Goal: Transaction & Acquisition: Purchase product/service

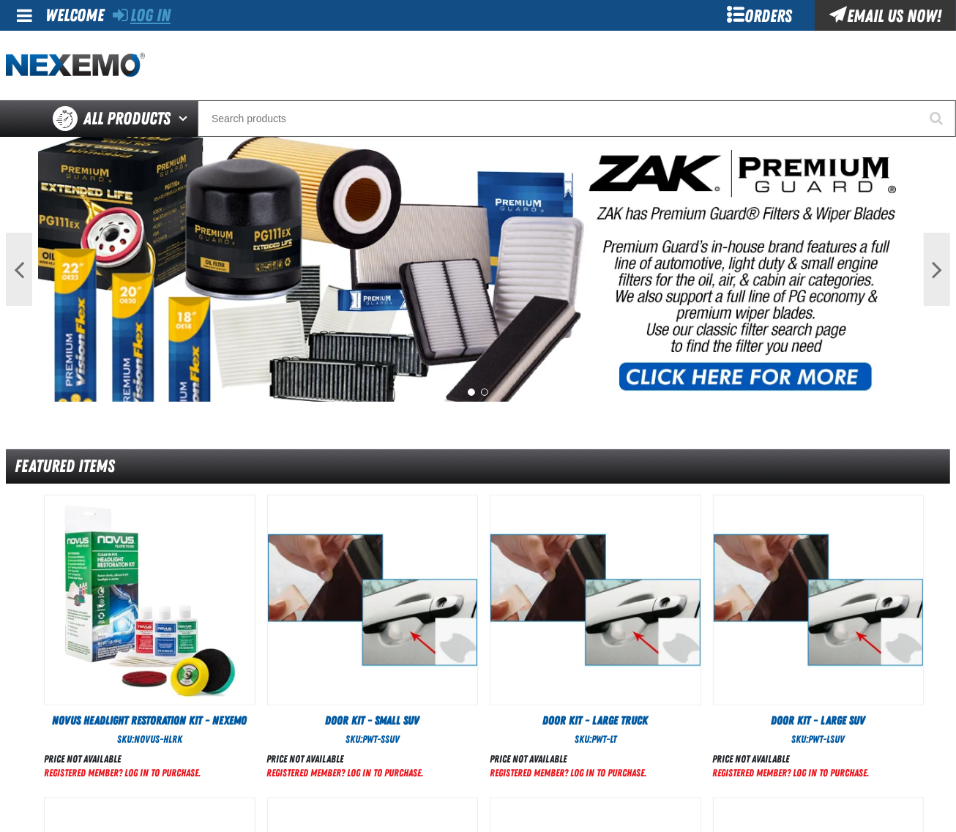
click at [145, 13] on link "Log In" at bounding box center [142, 15] width 58 height 20
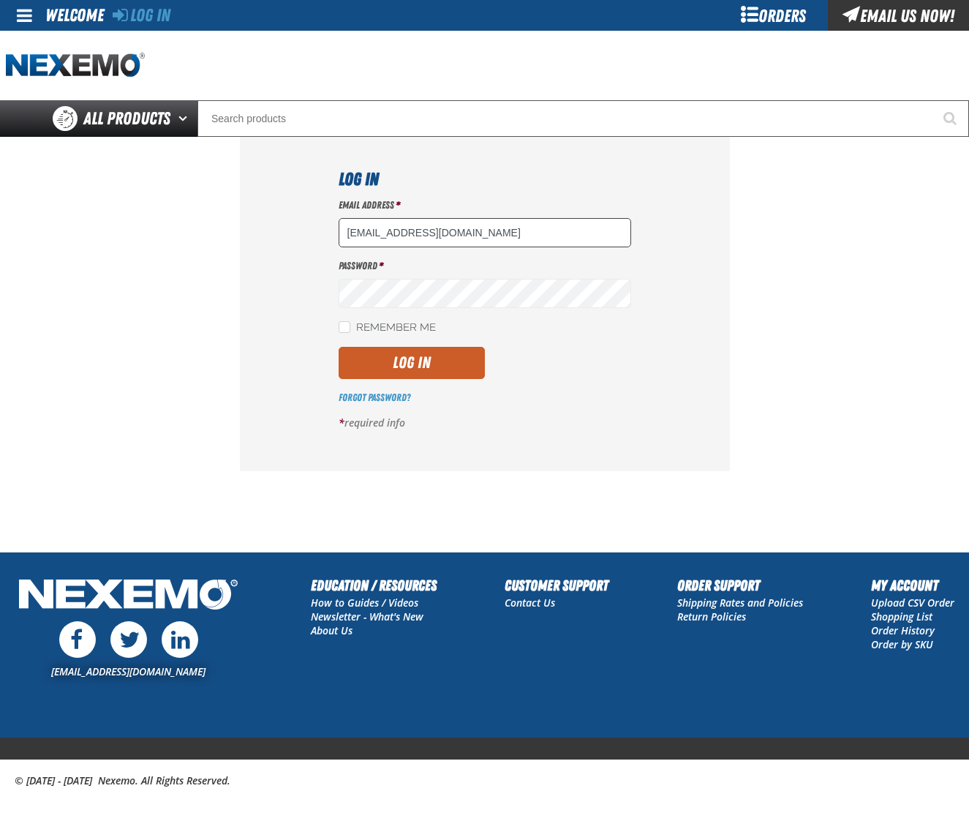
click at [470, 234] on input "[EMAIL_ADDRESS][DOMAIN_NAME]" at bounding box center [485, 232] width 293 height 29
type input "[EMAIL_ADDRESS][DOMAIN_NAME]"
click at [443, 353] on button "Log In" at bounding box center [412, 363] width 146 height 32
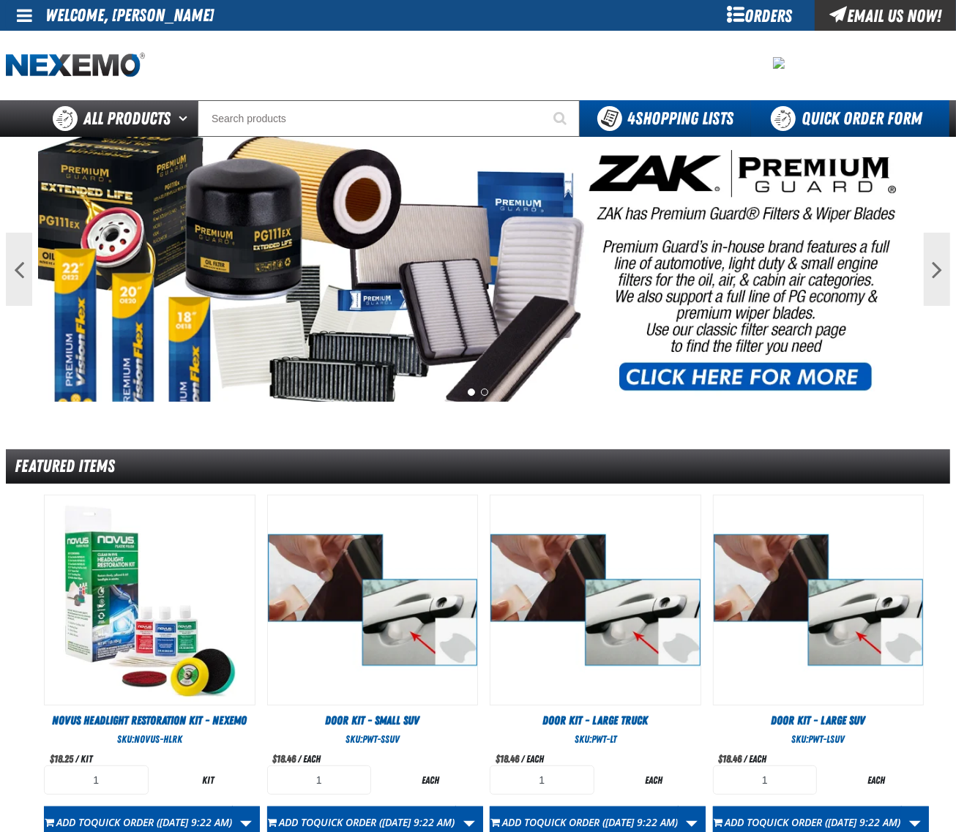
click at [876, 115] on link "Quick Order Form" at bounding box center [850, 118] width 198 height 37
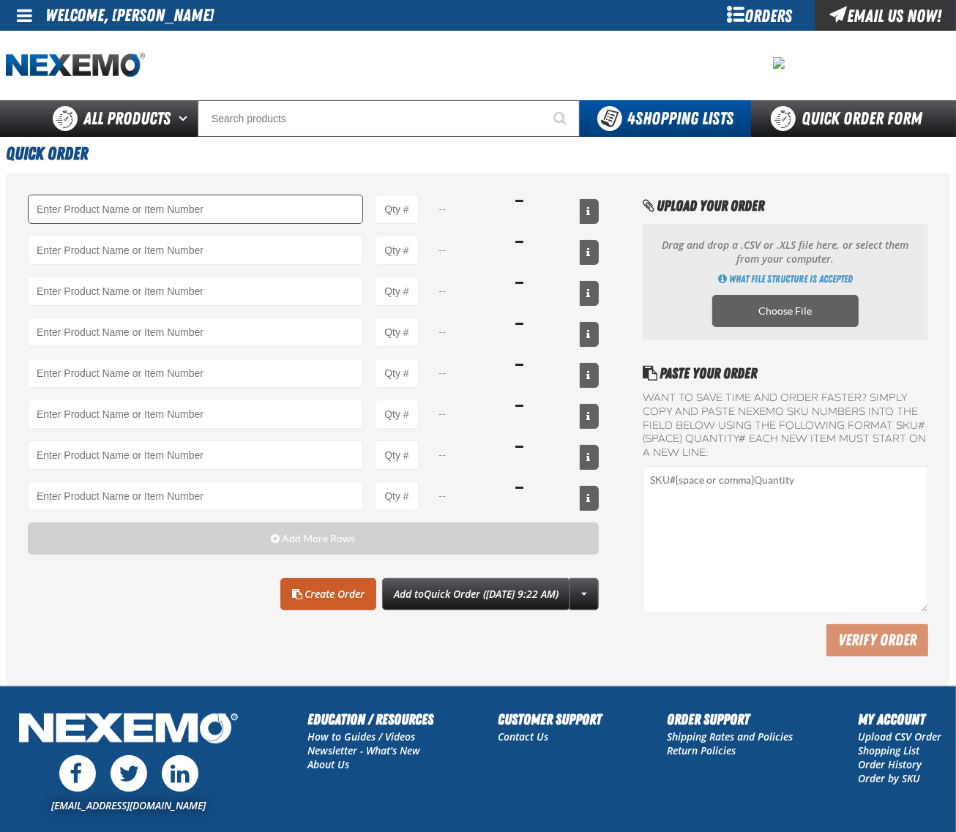
click at [214, 218] on input "Product" at bounding box center [195, 209] width 335 height 29
type input "GMPF-M - Gloveman Latex Powder Free Gloves (4 mil) - (100 gloves per box MIN 10…"
type input "1"
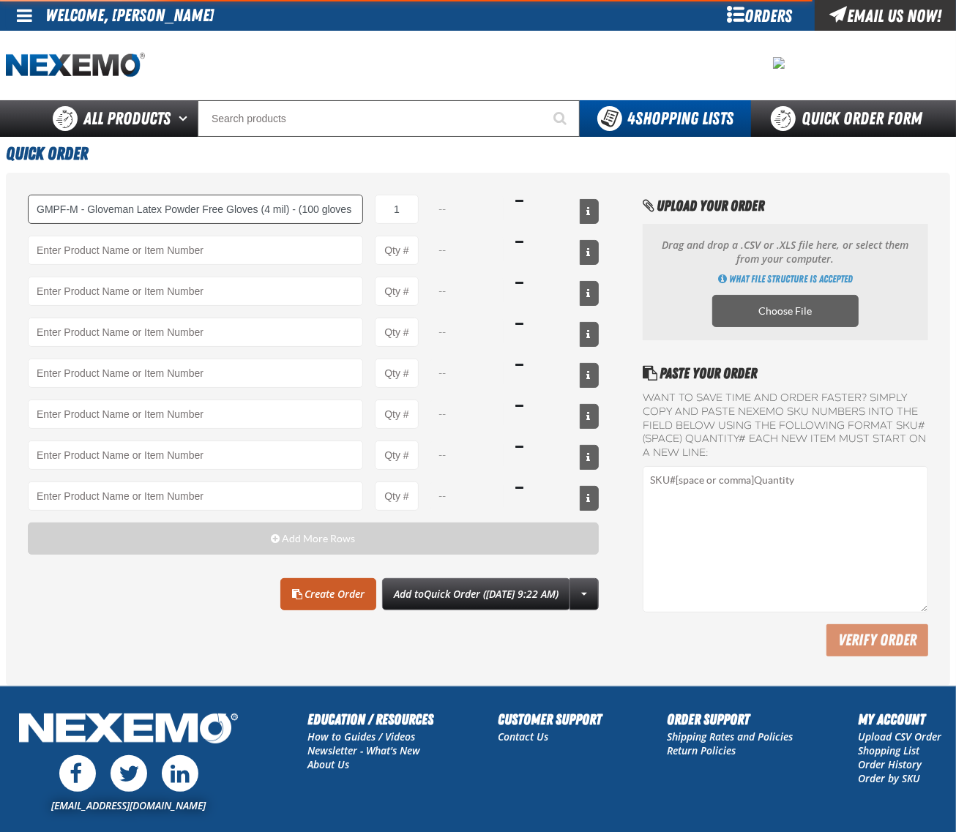
select select "box"
type input "GMPF-M - Gloveman Latex Powder Free Gloves (4 mil) - (100 gloves per box MIN 10…"
type input "20"
type input "GMPF-M - Gloveman Latex Powder Free Gloves (4 mil) - (100 gloves per box MIN 10…"
type input "20"
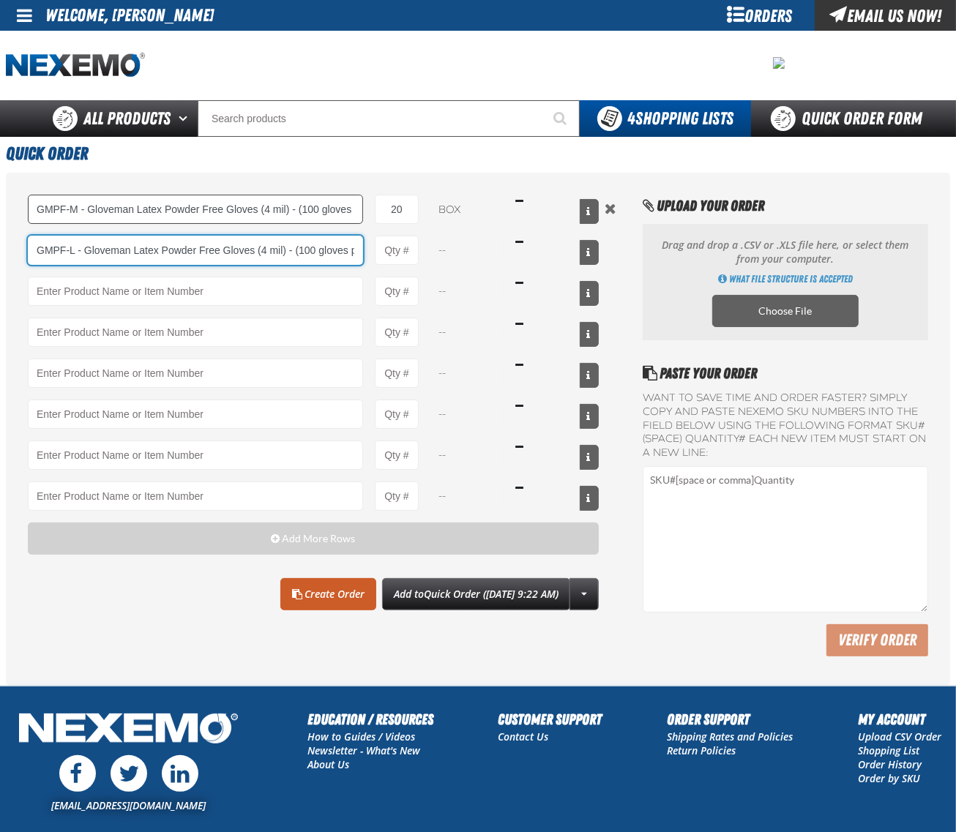
type input "GMPF-L - Gloveman Latex Powder Free Gloves (4 mil) - (100 gloves per box MIN 10…"
type input "1"
select select "box"
type input "GMPF-L - Gloveman Latex Powder Free Gloves (4 mil) - (100 gloves per box MIN 10…"
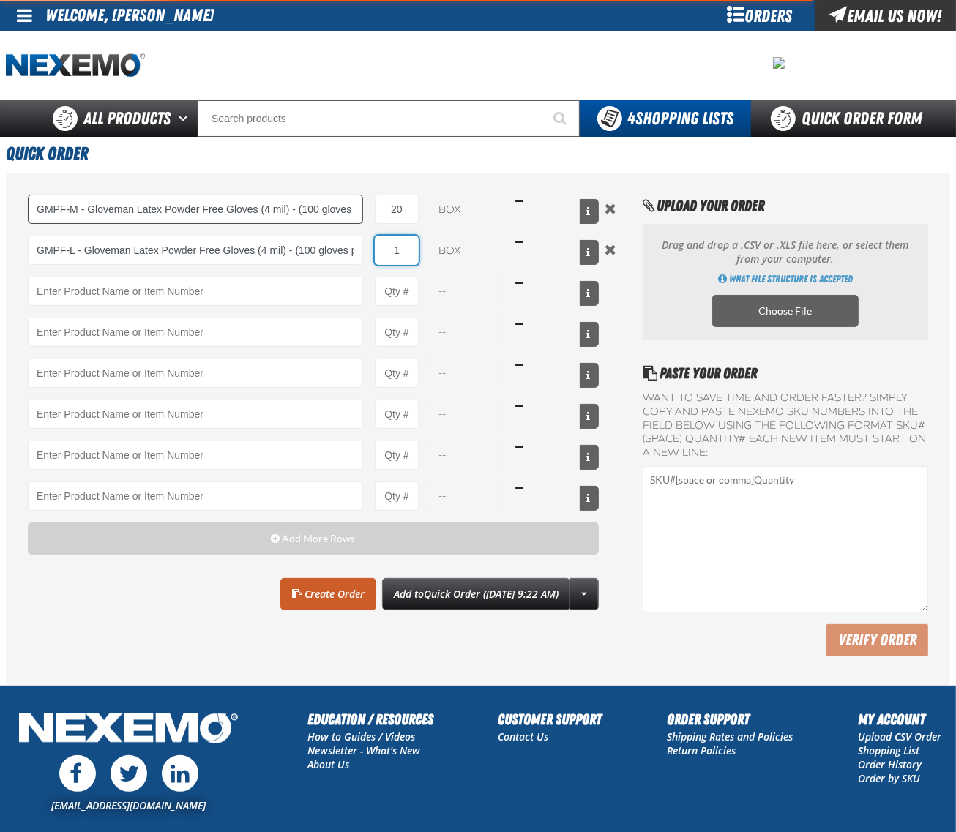
type input "10"
type input "GMPF-L - Gloveman Latex Powder Free Gloves (4 mil) - (100 gloves per box MIN 10…"
type input "1"
type input "20"
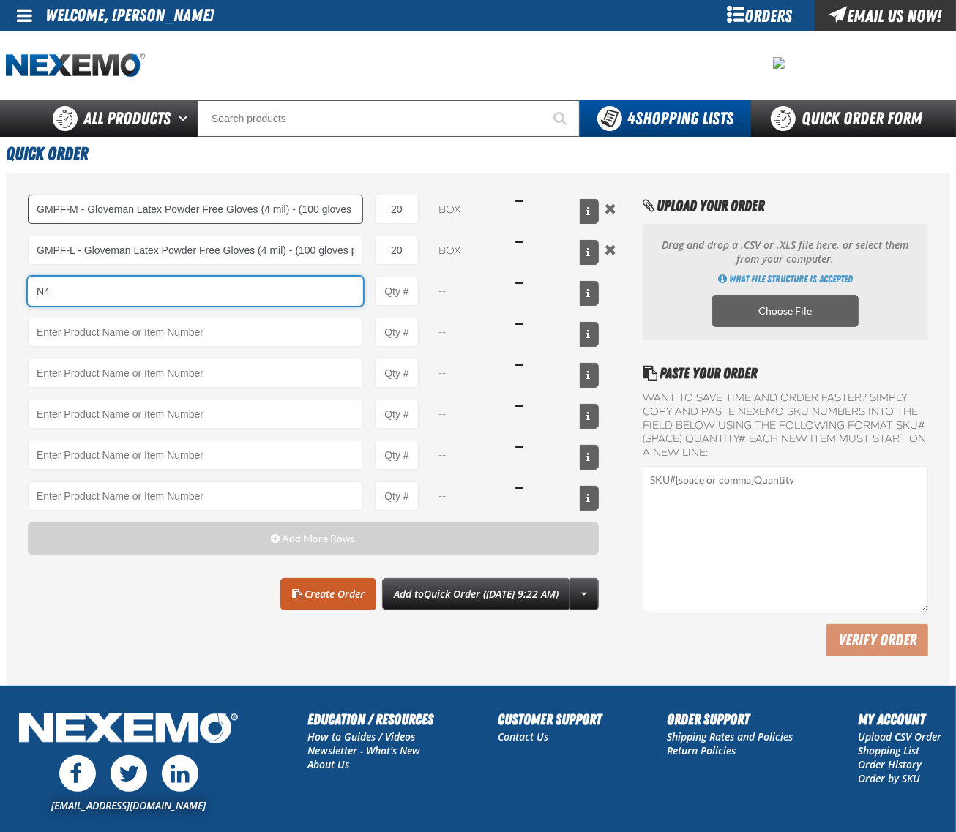
type input "N"
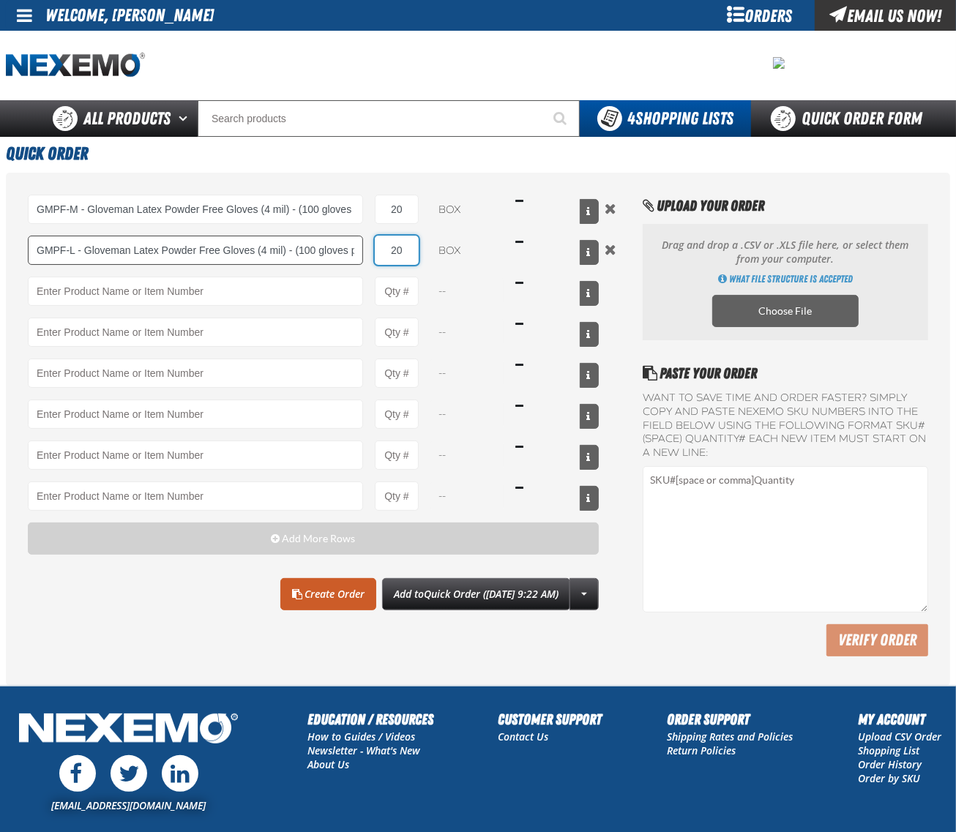
drag, startPoint x: 408, startPoint y: 246, endPoint x: 299, endPoint y: 246, distance: 109.0
click at [320, 246] on div "GMPF-L - Gloveman Latex Powder Free Gloves (4 mil) - (100 gloves per box MIN 10…" at bounding box center [313, 250] width 571 height 29
type input "10"
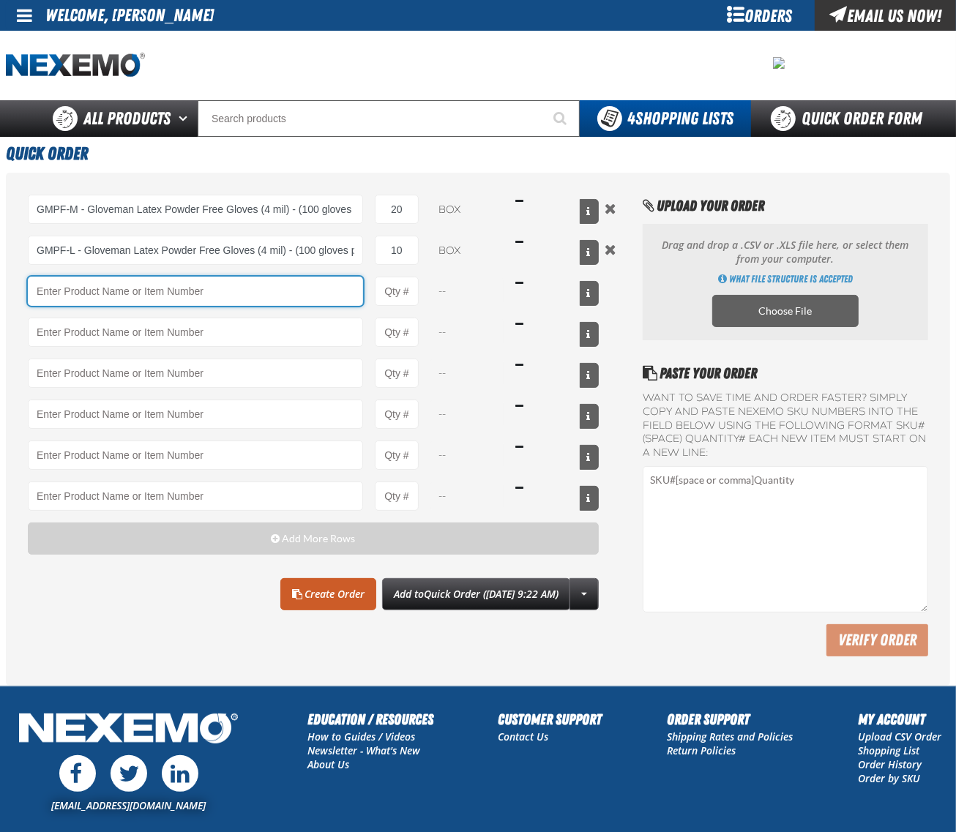
click at [162, 279] on input "Product" at bounding box center [195, 291] width 335 height 29
type input "GMPF-XL - Gloveman Latex Powder Free Gloves (4 mil) - (100 gloves per box MIN 1…"
type input "1"
type input "GMPF-XL - Gloveman Latex Powder Free Gloves (4 mil) - (100 gloves per box MIN 1…"
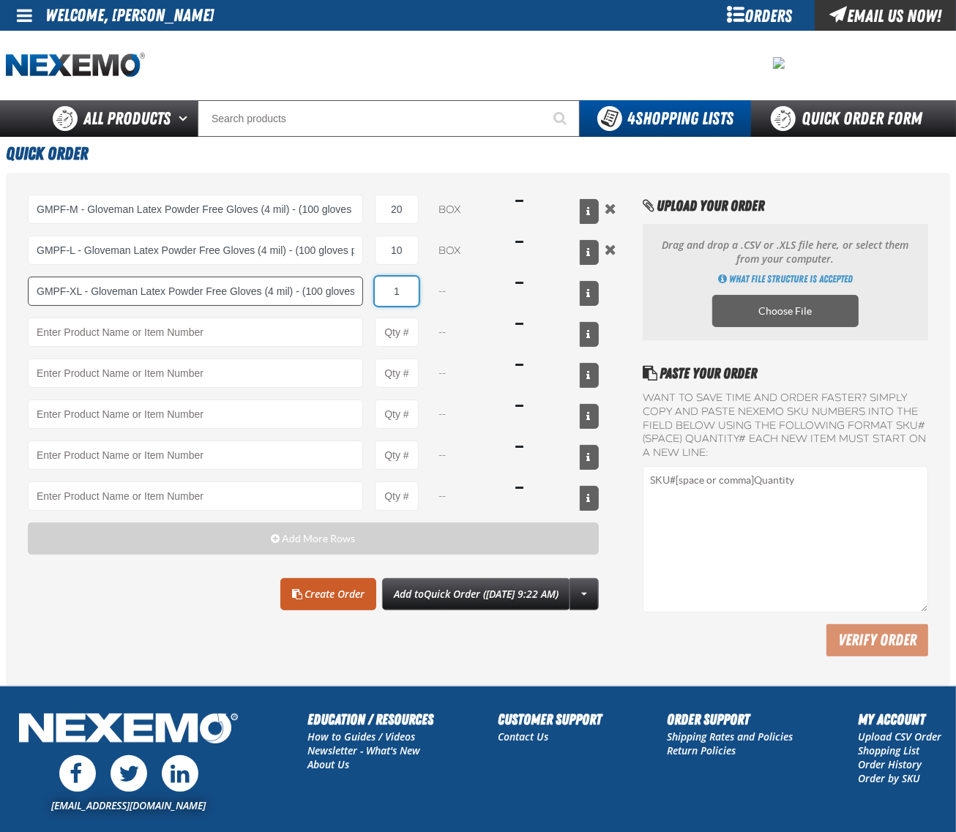
select select "box"
type input "10"
type input "GMPF-XL - Gloveman Latex Powder Free Gloves (4 mil) - (100 gloves per box MIN 1…"
type input "10"
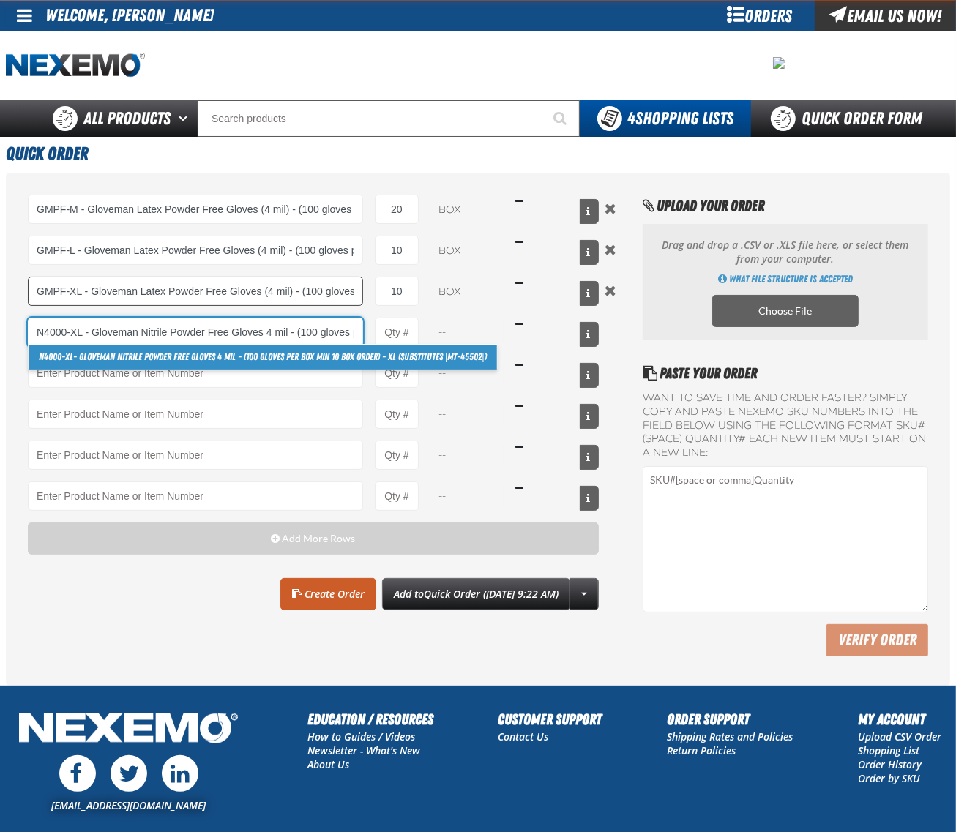
type input "N4000-XL - Gloveman Nitrile Powder Free Gloves 4 mil - (100 gloves per box MIN …"
type input "1"
select select "box"
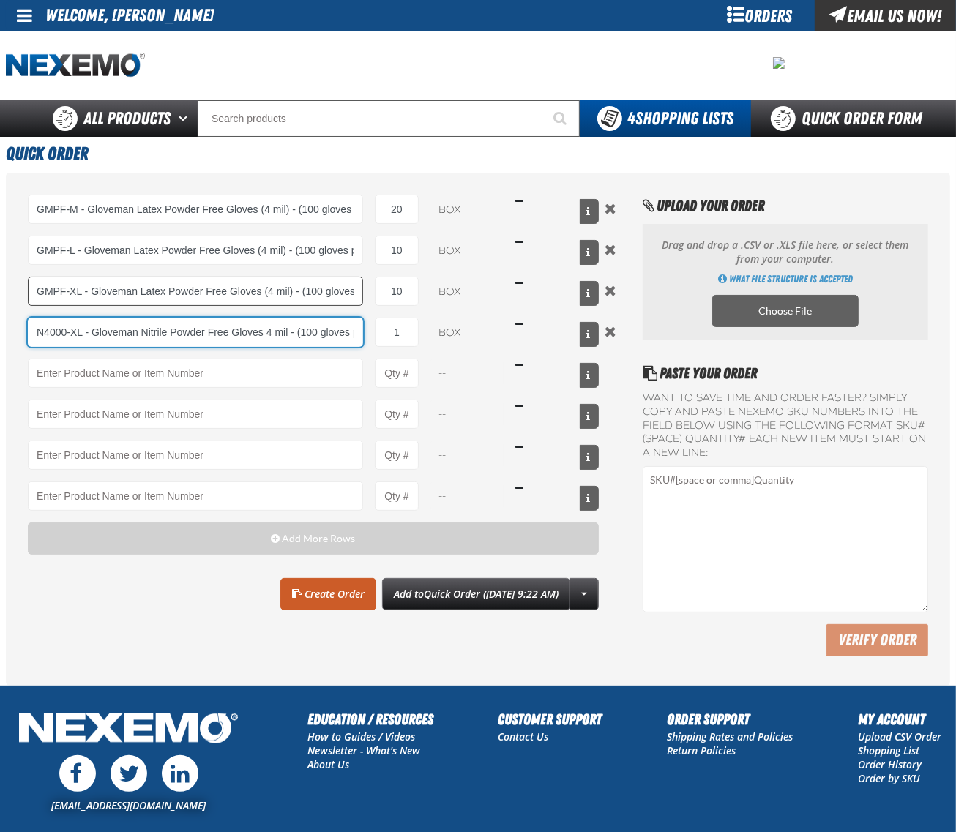
type input "N4000-XL - Gloveman Nitrile Powder Free Gloves 4 mil - (100 gloves per box MIN …"
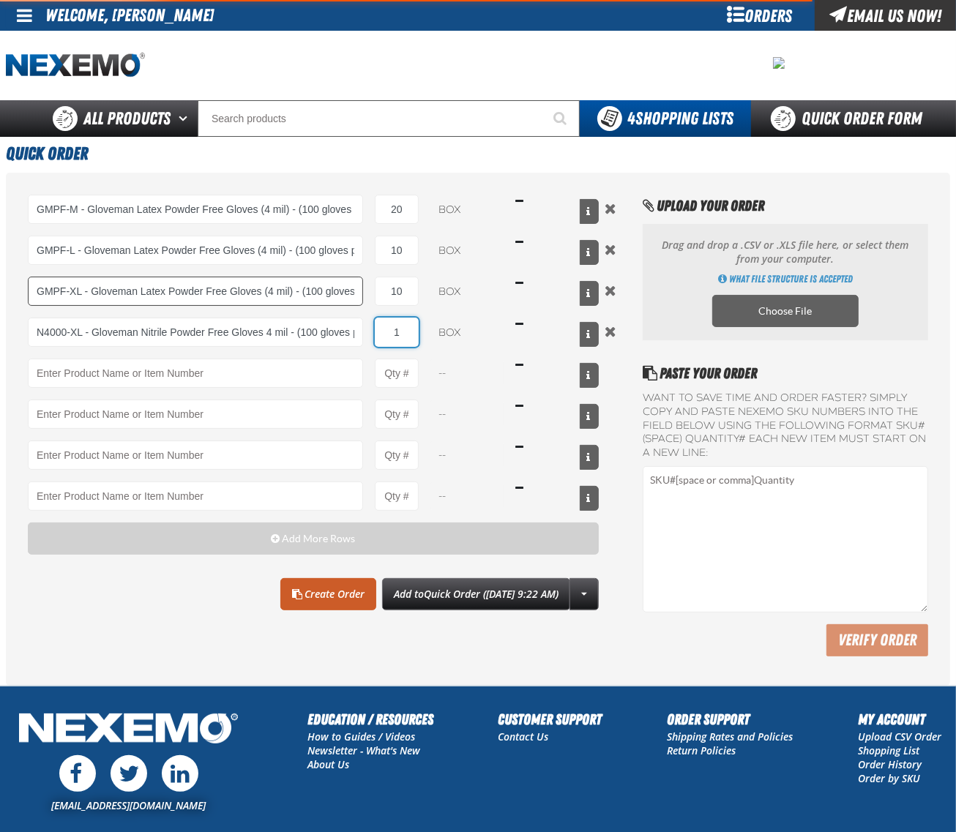
type input "10"
type input "N4000-XL - Gloveman Nitrile Powder Free Gloves 4 mil - (100 gloves per box MIN …"
type input "10"
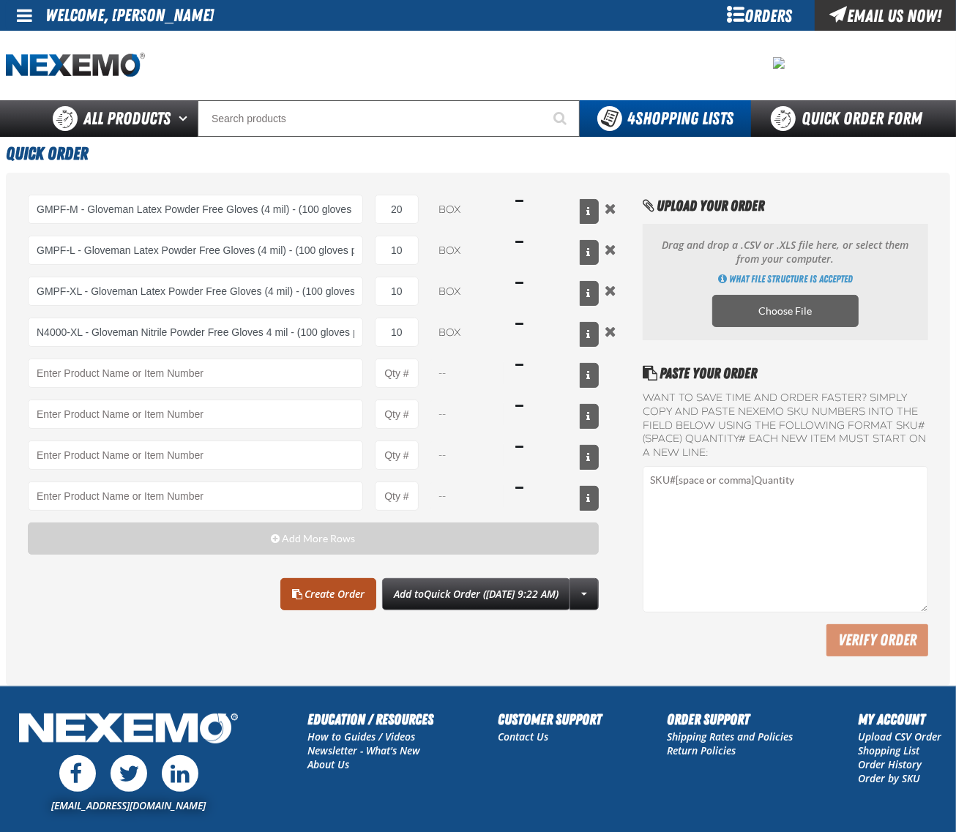
click at [317, 601] on link "Create Order" at bounding box center [328, 594] width 96 height 32
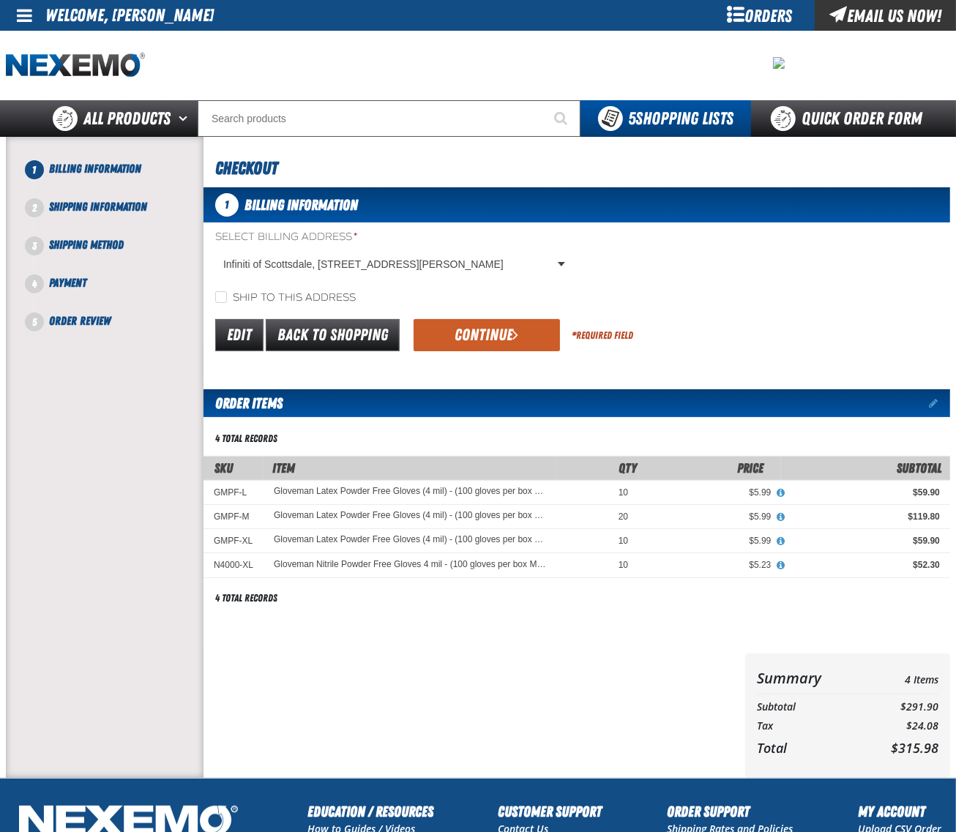
click at [312, 291] on label "Ship to this address" at bounding box center [285, 298] width 140 height 14
click at [227, 291] on input "Ship to this address" at bounding box center [221, 297] width 12 height 12
checkbox input "true"
click at [485, 334] on button "Continue" at bounding box center [486, 335] width 146 height 32
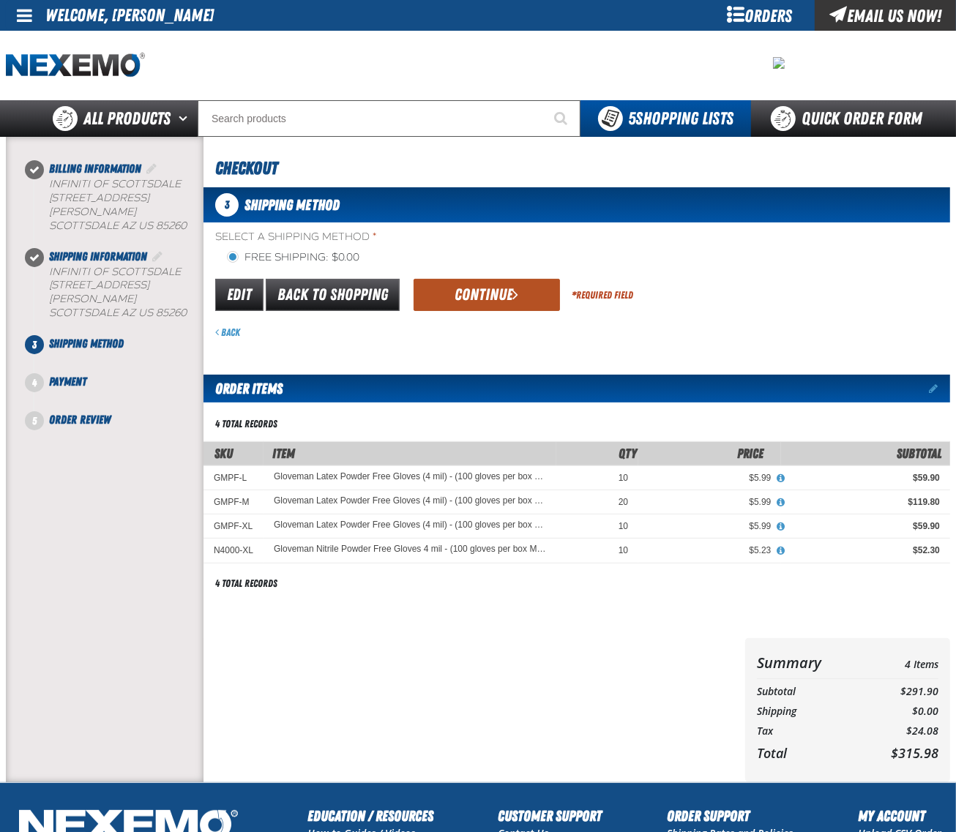
click at [489, 302] on button "Continue" at bounding box center [486, 295] width 146 height 32
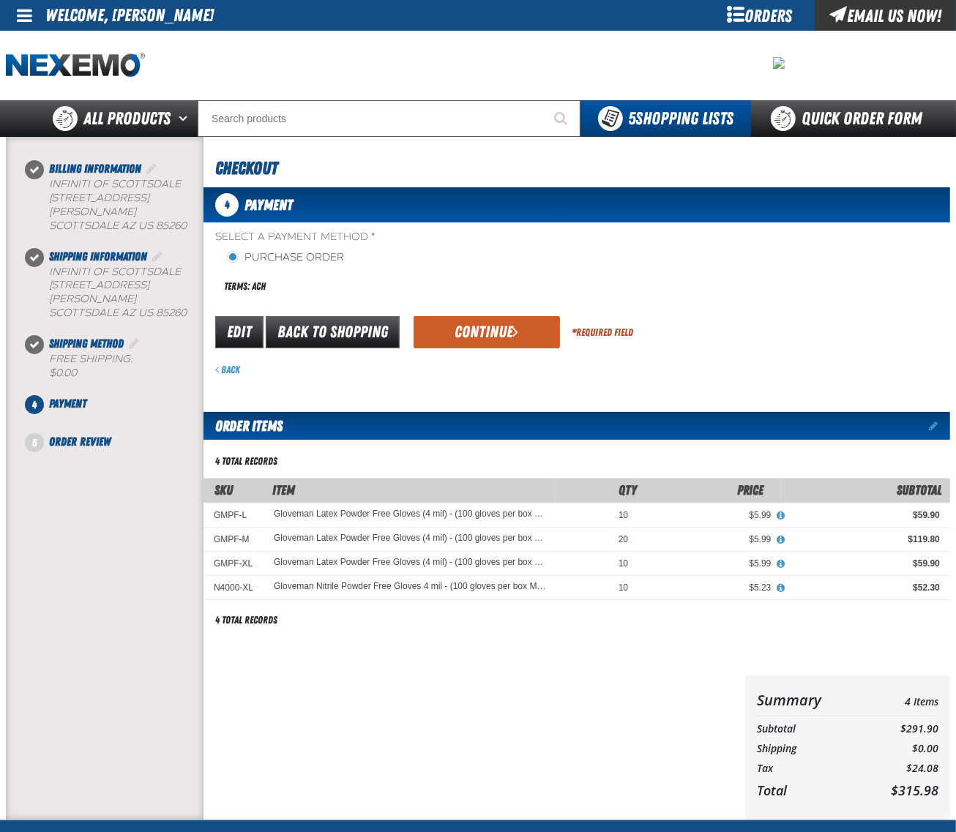
click at [495, 311] on div "Select a Payment Method * Purchase Order Terms: ACH payment_term_4 *" at bounding box center [576, 303] width 746 height 146
click at [487, 327] on button "Continue" at bounding box center [486, 332] width 146 height 32
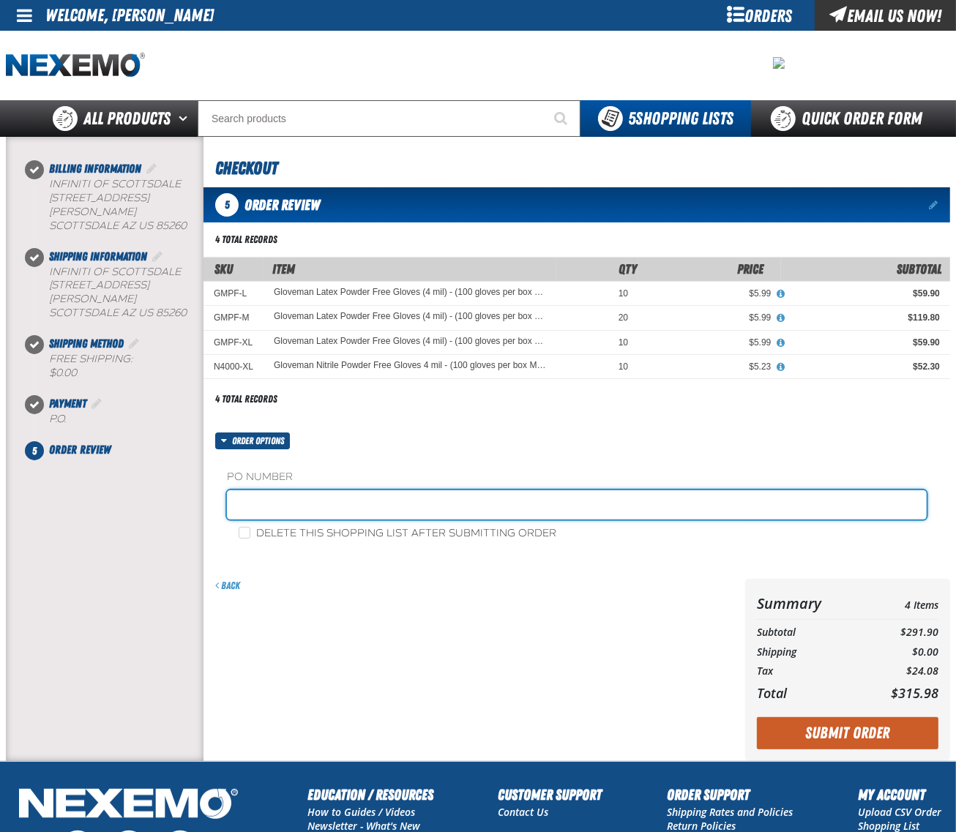
click at [399, 501] on input "text" at bounding box center [576, 504] width 699 height 29
type input "423051DL"
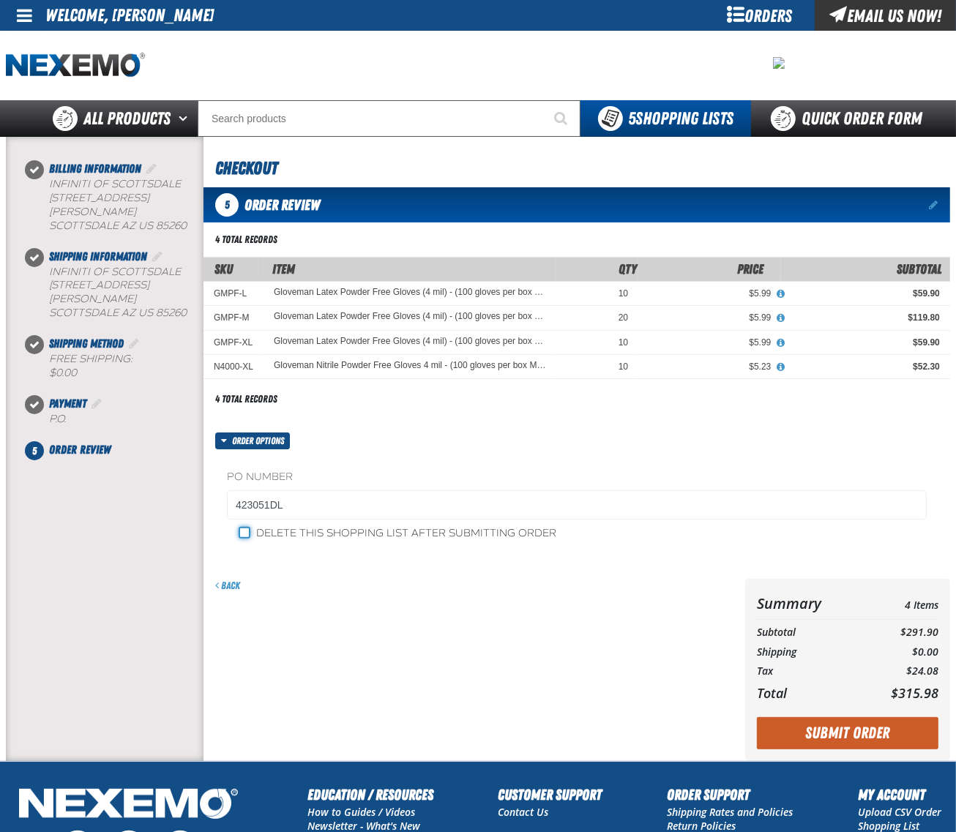
click at [244, 536] on input "Delete this shopping list after submitting order" at bounding box center [245, 533] width 12 height 12
checkbox input "true"
click at [820, 734] on button "Submit Order" at bounding box center [847, 733] width 181 height 32
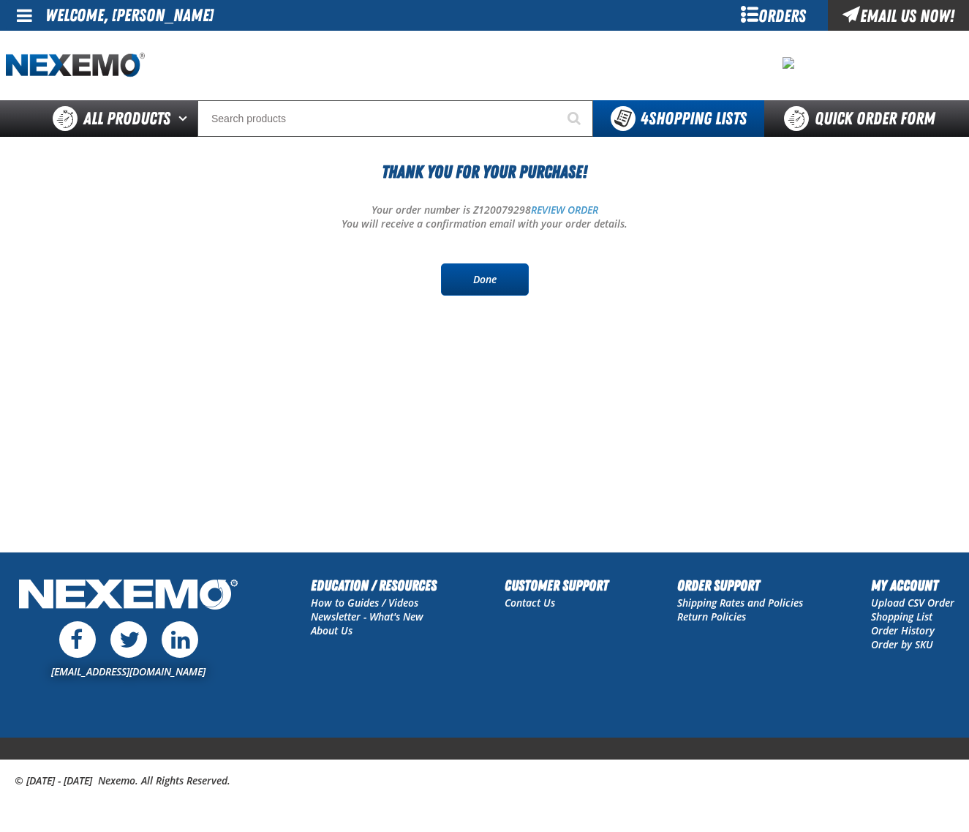
click at [525, 283] on link "Done" at bounding box center [485, 279] width 88 height 32
